Goal: Task Accomplishment & Management: Manage account settings

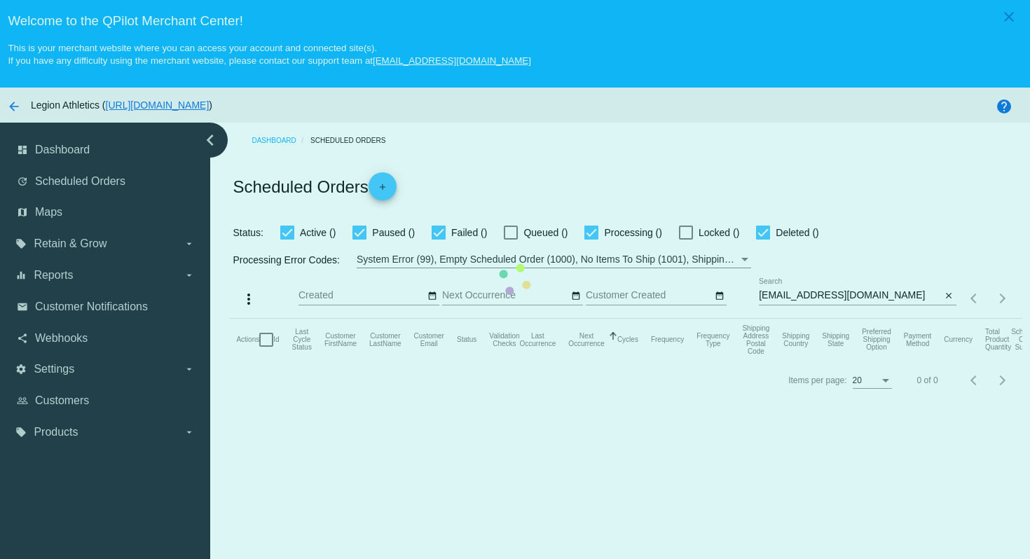
click at [785, 319] on mat-table "Actions Id Last Cycle Status Customer FirstName Customer LastName Customer Emai…" at bounding box center [625, 340] width 792 height 42
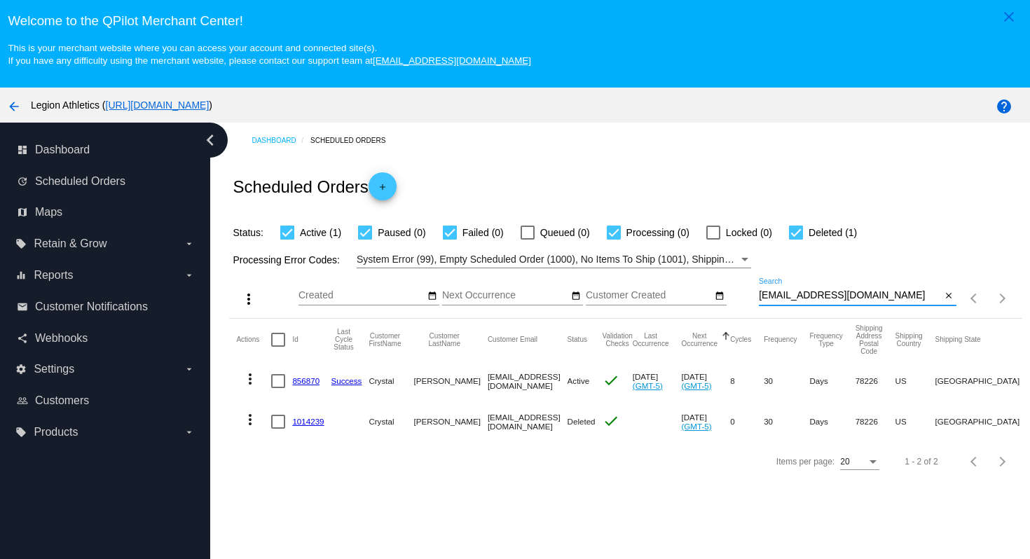
drag, startPoint x: 888, startPoint y: 296, endPoint x: 874, endPoint y: 269, distance: 29.8
click at [874, 269] on app-dashboard-scheduled-orders "Scheduled Orders add Status: Active (1) Paused (0) Failed (0) Queued (0) Proces…" at bounding box center [625, 319] width 792 height 322
paste input "[EMAIL_ADDRESS]"
type input "[EMAIL_ADDRESS][DOMAIN_NAME]"
click at [857, 183] on div "Scheduled Orders add" at bounding box center [625, 186] width 792 height 56
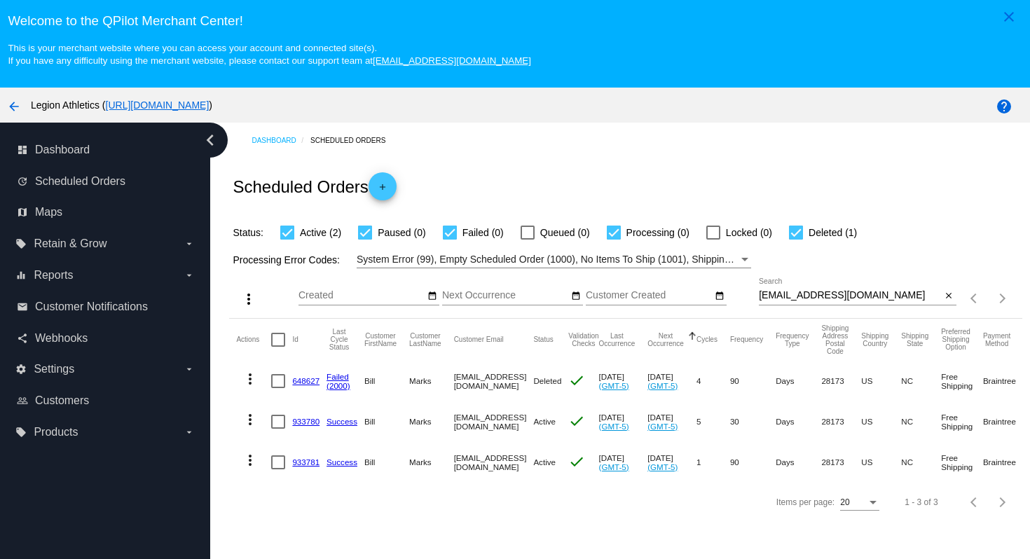
click at [304, 426] on link "933780" at bounding box center [305, 421] width 27 height 9
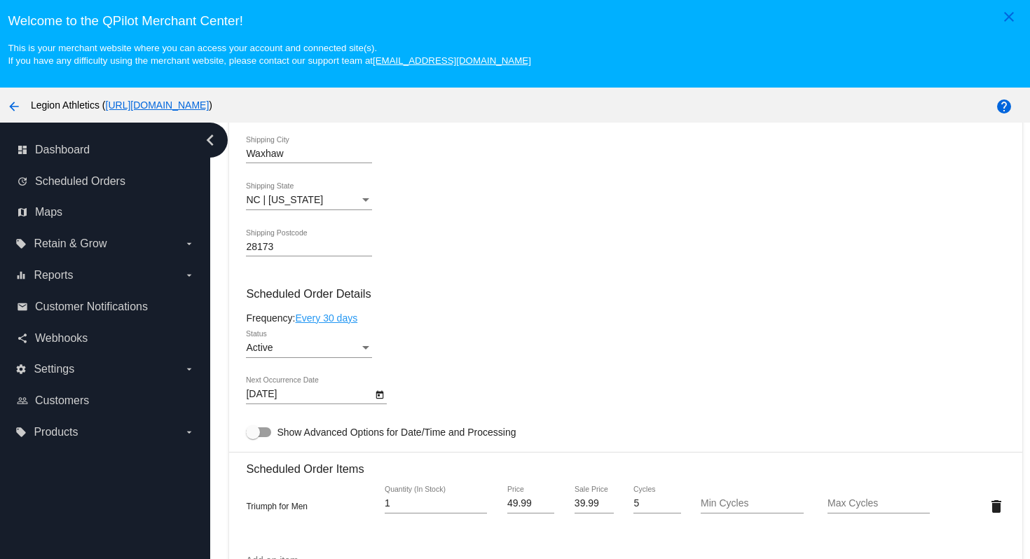
scroll to position [764, 0]
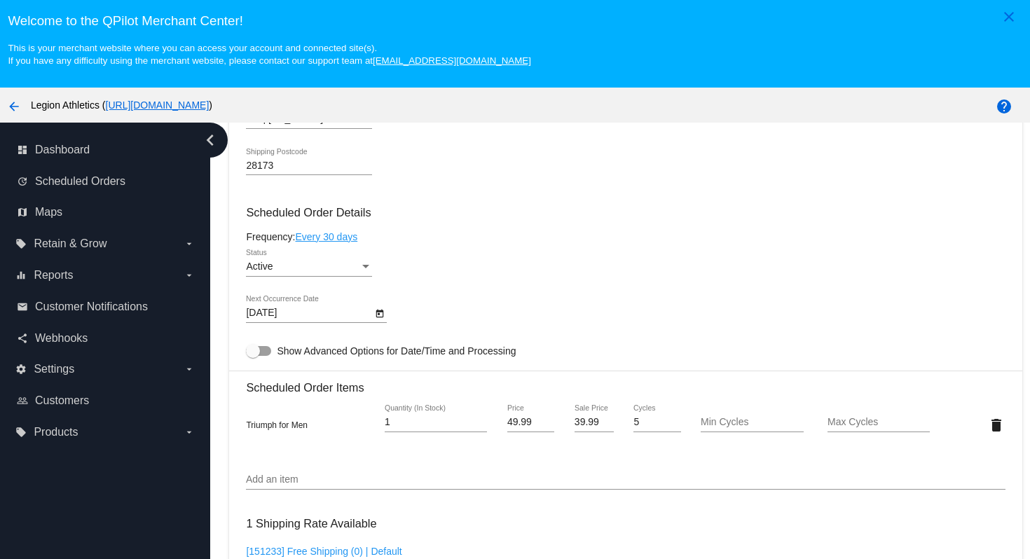
click at [365, 272] on div "Status" at bounding box center [365, 266] width 13 height 11
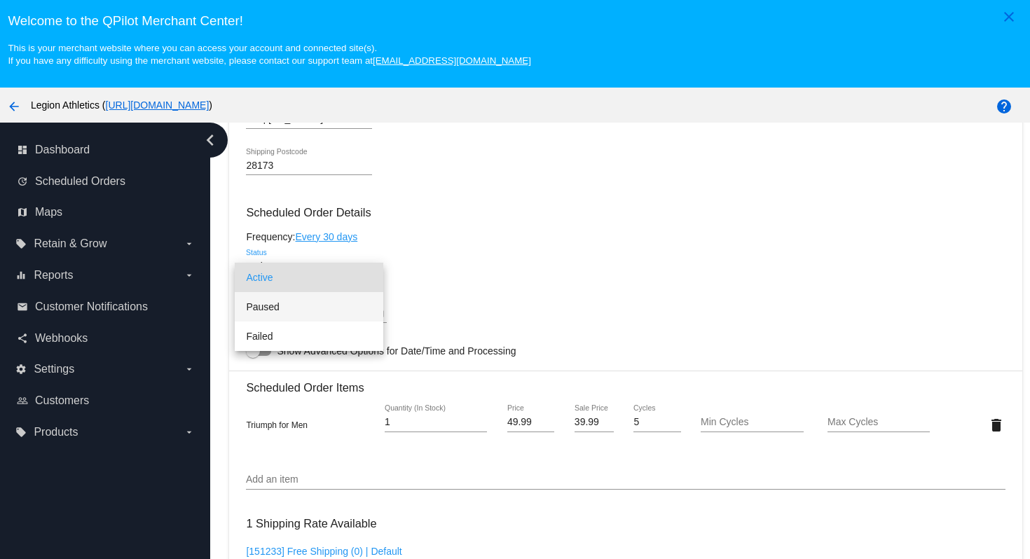
click at [331, 310] on span "Paused" at bounding box center [309, 306] width 126 height 29
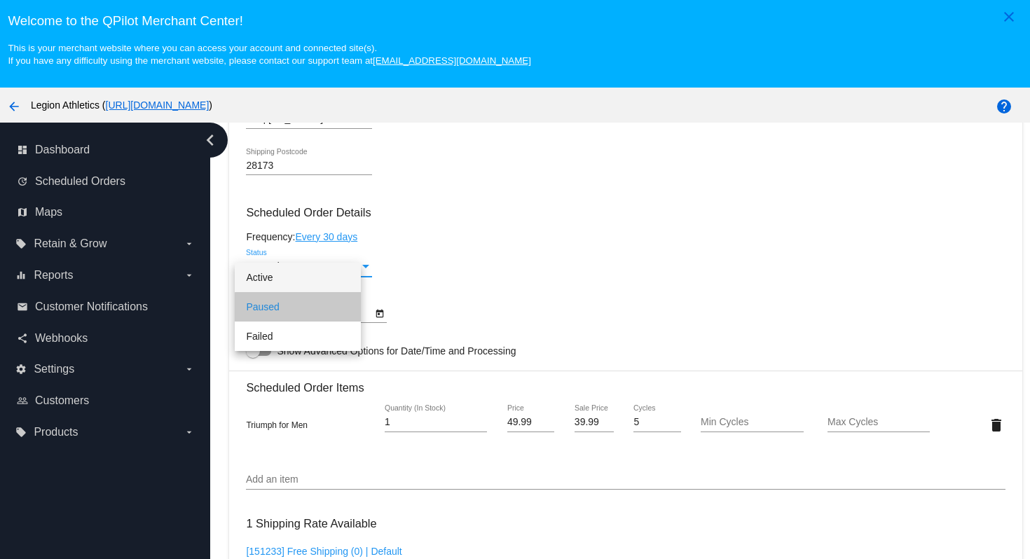
click at [481, 308] on div "[DATE] Next Occurrence Date" at bounding box center [625, 316] width 759 height 40
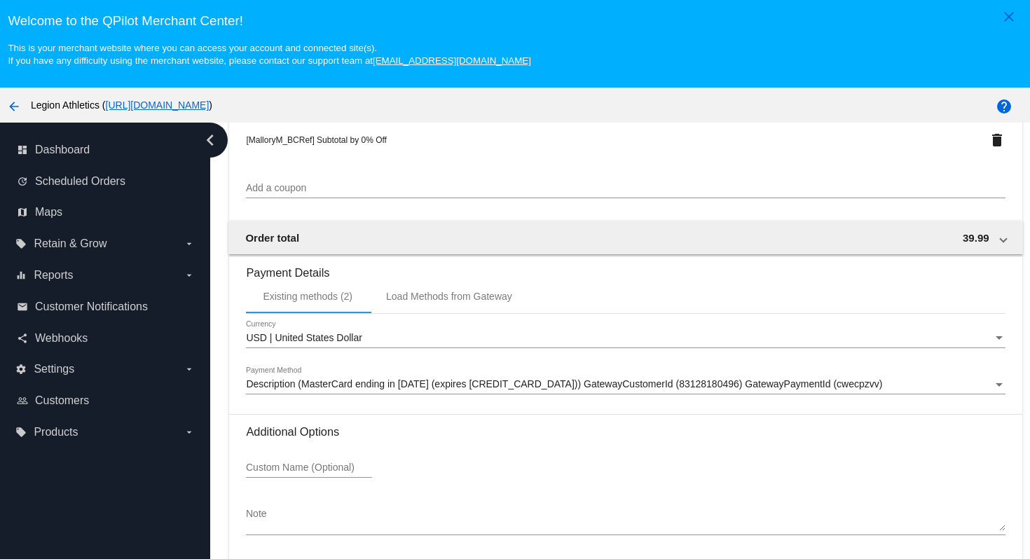
scroll to position [90, 0]
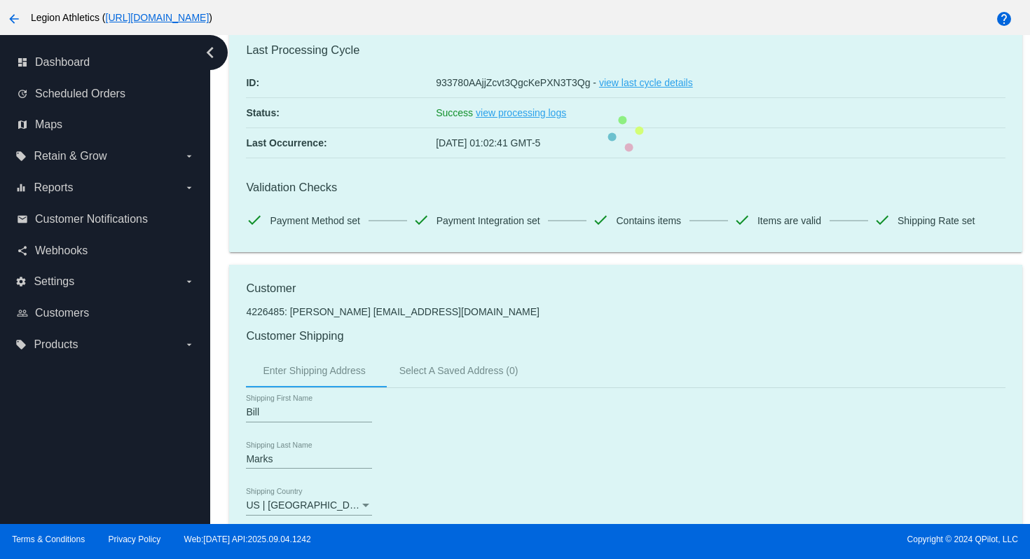
scroll to position [0, 0]
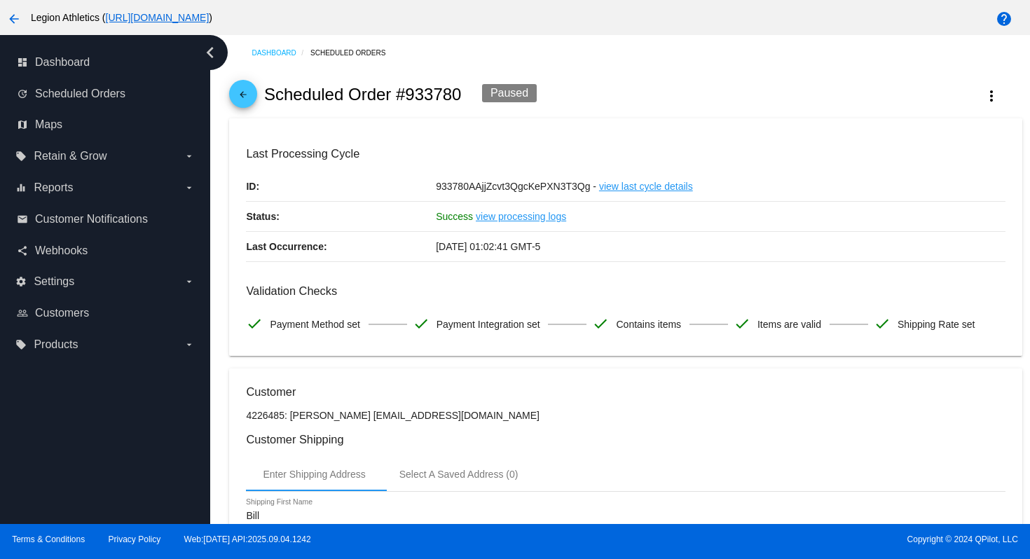
click at [245, 95] on mat-icon "arrow_back" at bounding box center [243, 98] width 17 height 17
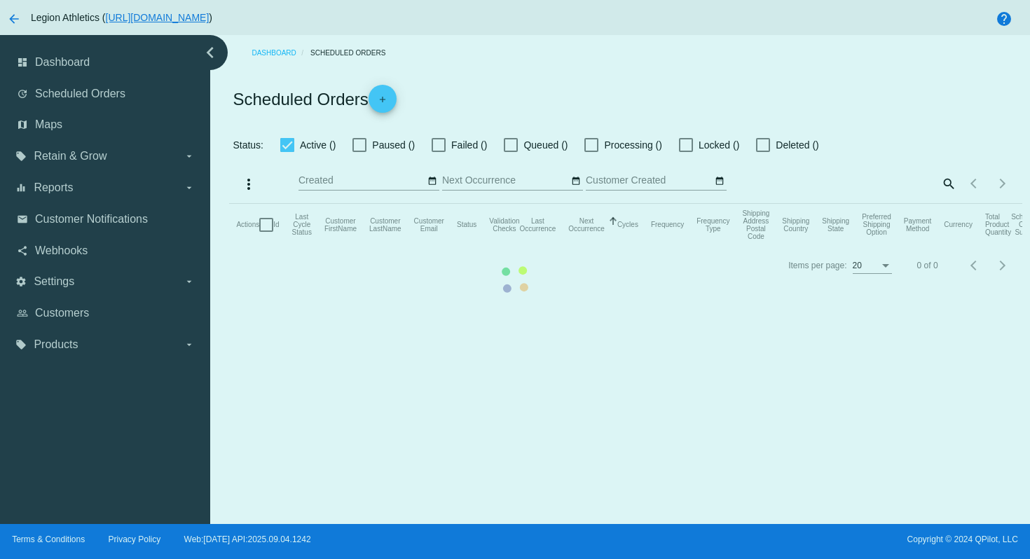
checkbox input "true"
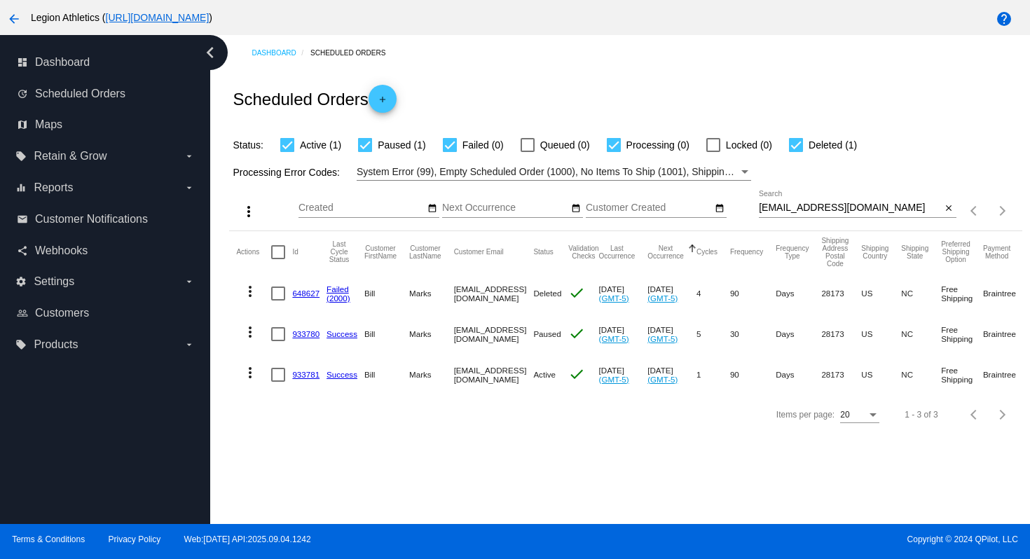
click at [302, 376] on link "933781" at bounding box center [305, 374] width 27 height 9
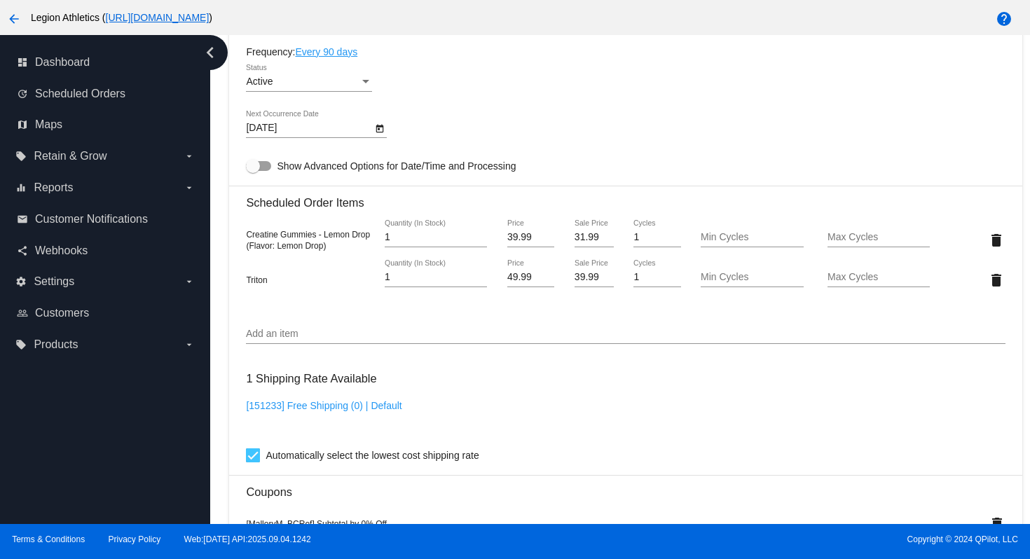
scroll to position [705, 0]
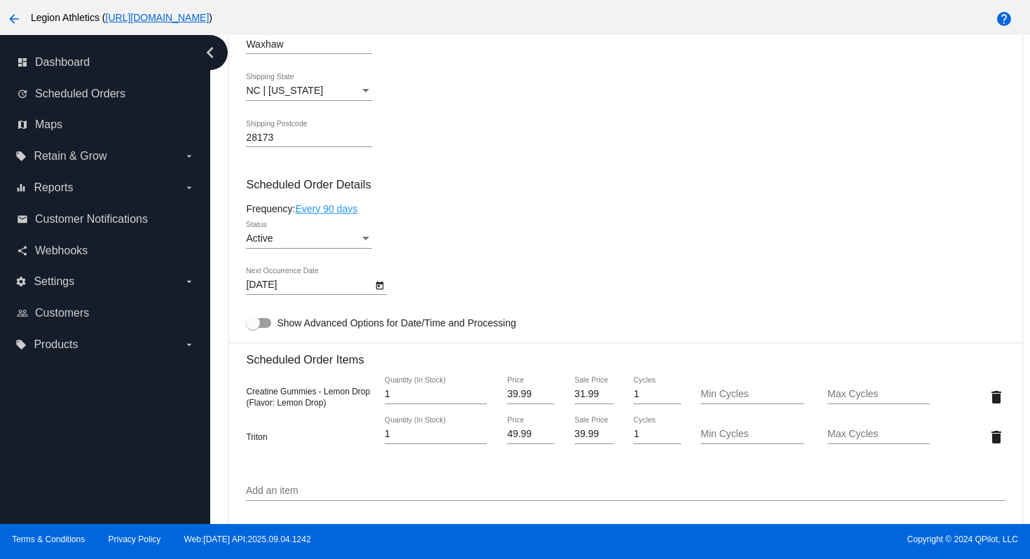
click at [322, 244] on div "Active" at bounding box center [302, 238] width 113 height 11
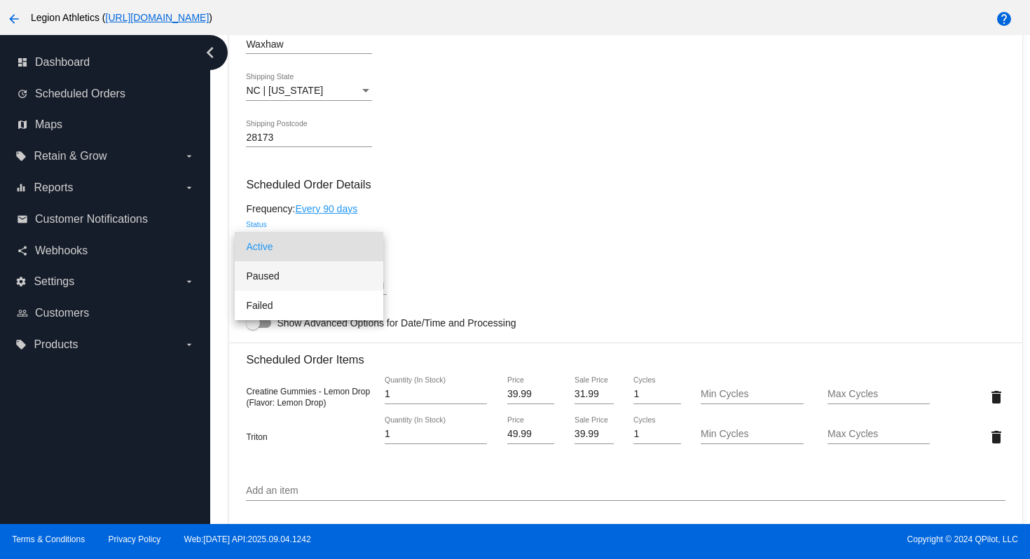
click at [319, 272] on span "Paused" at bounding box center [309, 275] width 126 height 29
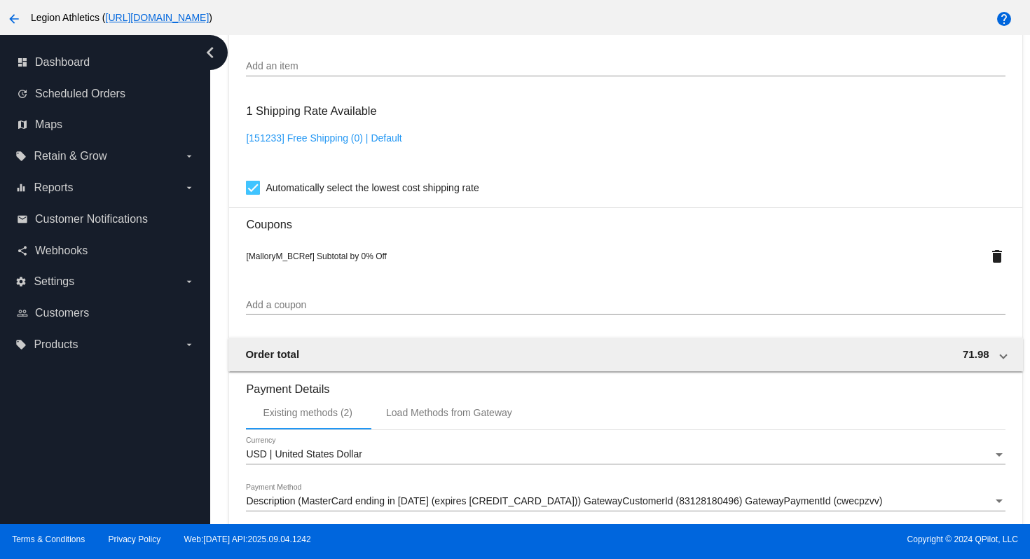
scroll to position [1330, 0]
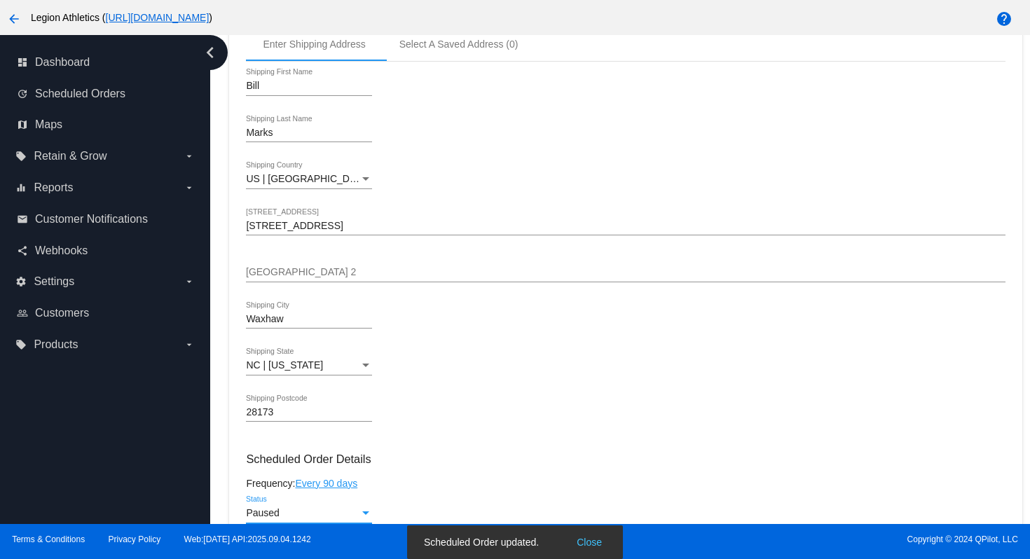
scroll to position [0, 0]
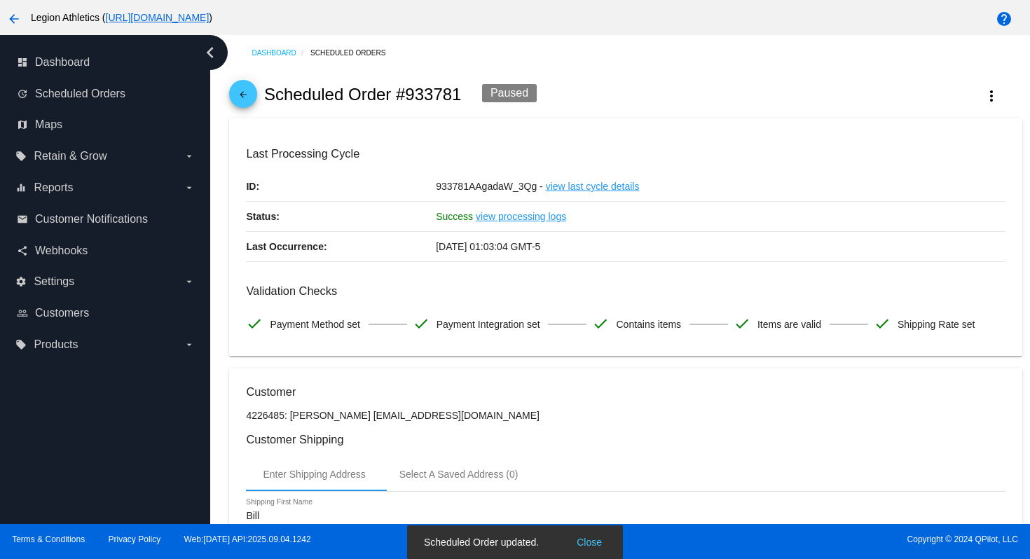
click at [241, 102] on mat-icon "arrow_back" at bounding box center [243, 98] width 17 height 17
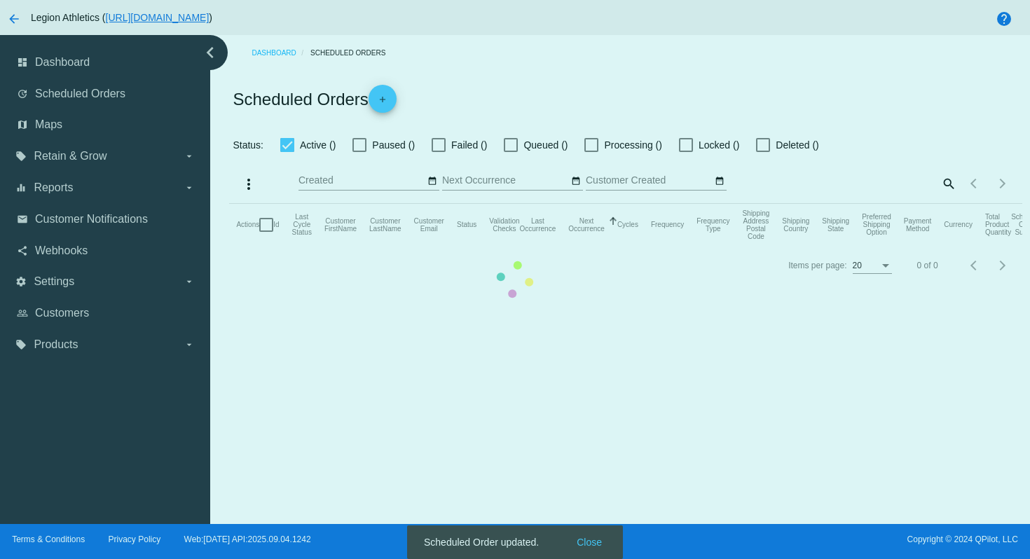
checkbox input "true"
